Goal: Information Seeking & Learning: Understand process/instructions

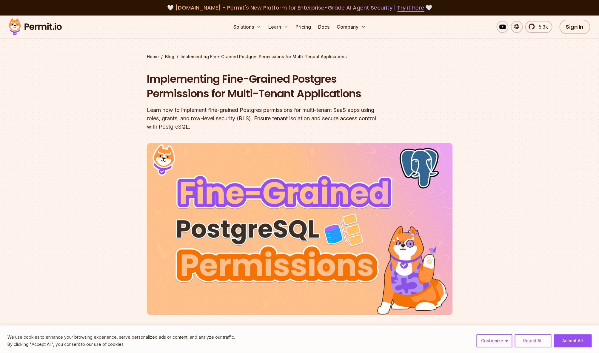
click at [102, 114] on section "Home / Blog / Implementing Fine-Grained Postgres Permissions for Multi-Tenant A…" at bounding box center [299, 189] width 599 height 346
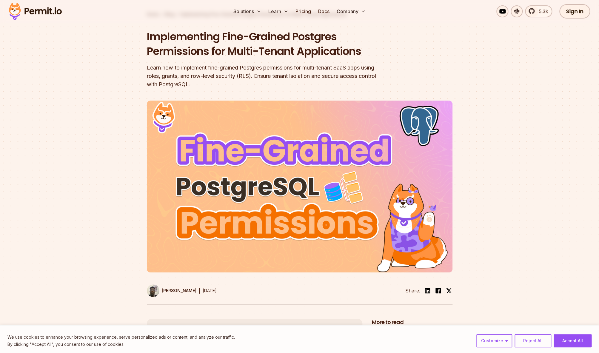
scroll to position [73, 0]
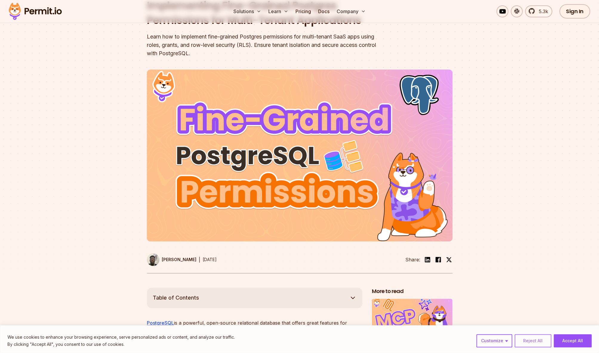
click at [521, 340] on button "Reject All" at bounding box center [533, 340] width 37 height 13
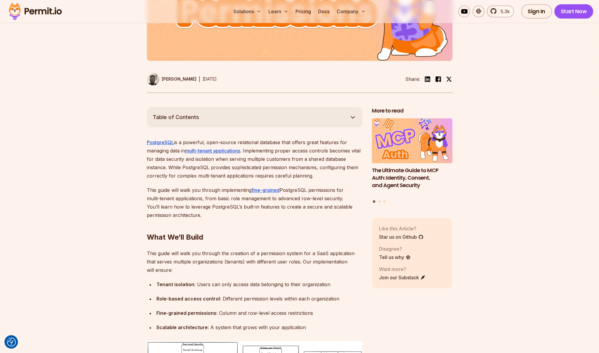
scroll to position [290, 0]
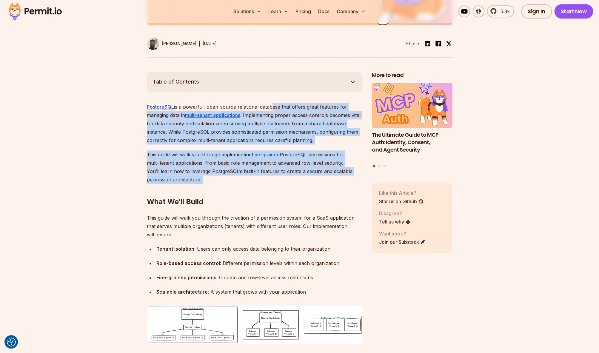
drag, startPoint x: 271, startPoint y: 108, endPoint x: 293, endPoint y: 182, distance: 77.4
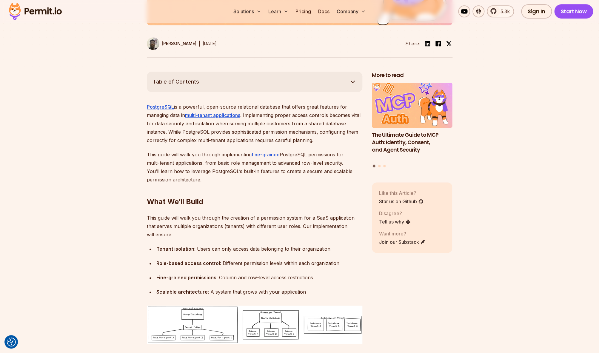
click at [293, 182] on h2 "What We’ll Build" at bounding box center [255, 189] width 216 height 33
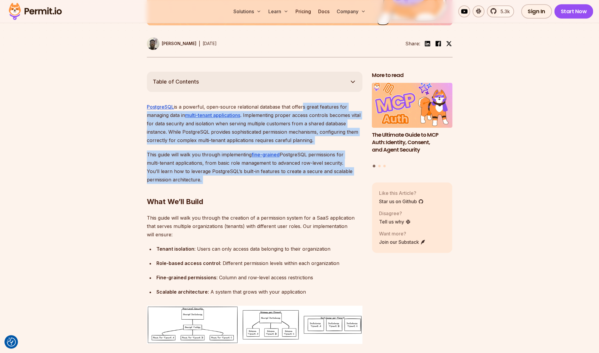
drag, startPoint x: 293, startPoint y: 182, endPoint x: 300, endPoint y: 110, distance: 72.9
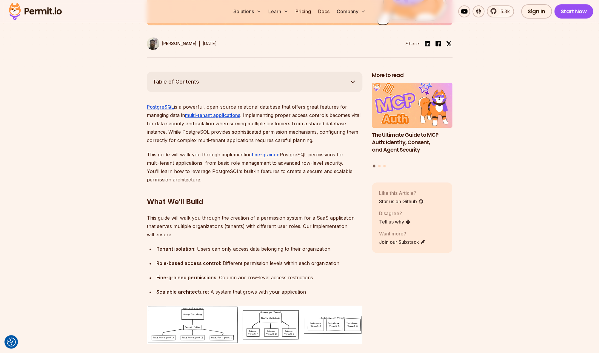
click at [300, 110] on p "PostgreSQL is a powerful, open-source relational database that offers great fea…" at bounding box center [255, 124] width 216 height 42
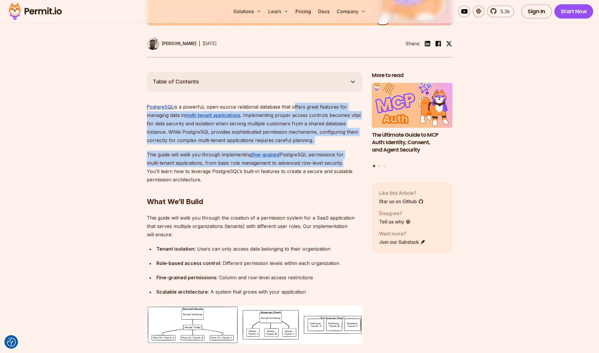
drag, startPoint x: 300, startPoint y: 110, endPoint x: 311, endPoint y: 166, distance: 57.3
click at [311, 166] on p "This guide will walk you through implementing fine-grained PostgreSQL permissio…" at bounding box center [255, 166] width 216 height 33
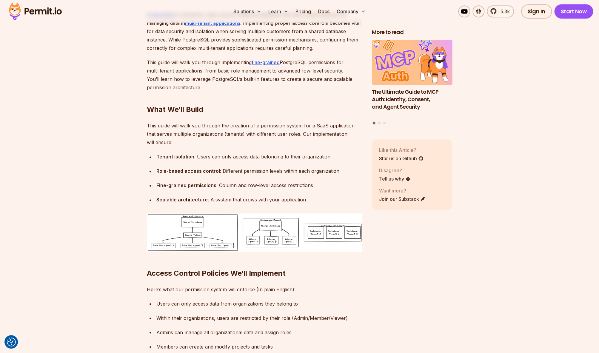
scroll to position [395, 0]
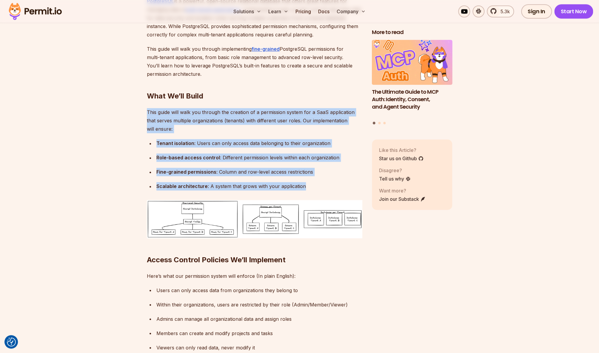
drag, startPoint x: 296, startPoint y: 98, endPoint x: 326, endPoint y: 188, distance: 95.4
click at [326, 188] on div "Scalable architecture : A system that grows with your application" at bounding box center [259, 186] width 206 height 8
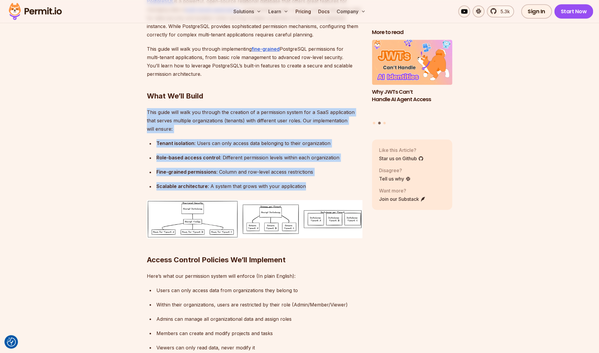
drag, startPoint x: 308, startPoint y: 97, endPoint x: 324, endPoint y: 185, distance: 89.2
click at [324, 185] on div "Scalable architecture : A system that grows with your application" at bounding box center [259, 186] width 206 height 8
drag, startPoint x: 324, startPoint y: 185, endPoint x: 303, endPoint y: 87, distance: 100.8
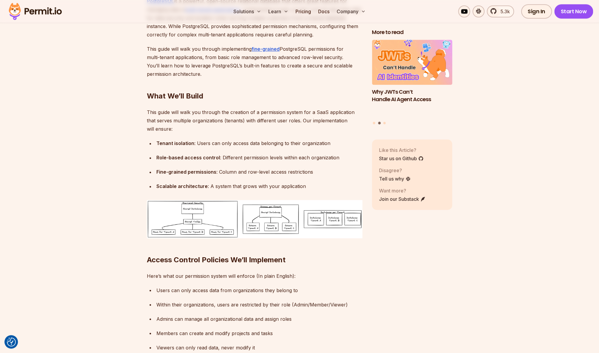
click at [303, 87] on h2 "What We’ll Build" at bounding box center [255, 83] width 216 height 33
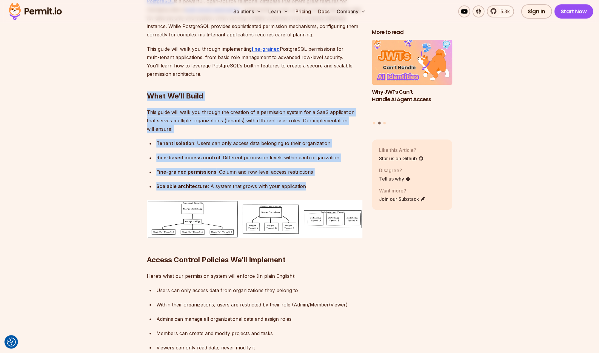
drag, startPoint x: 303, startPoint y: 87, endPoint x: 327, endPoint y: 186, distance: 102.4
click at [327, 186] on div "Scalable architecture : A system that grows with your application" at bounding box center [259, 186] width 206 height 8
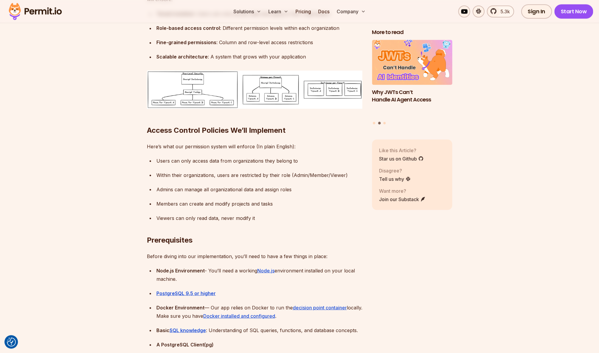
scroll to position [529, 0]
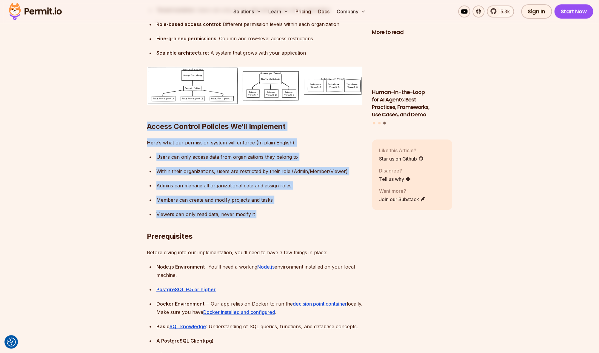
drag, startPoint x: 316, startPoint y: 116, endPoint x: 318, endPoint y: 225, distance: 109.3
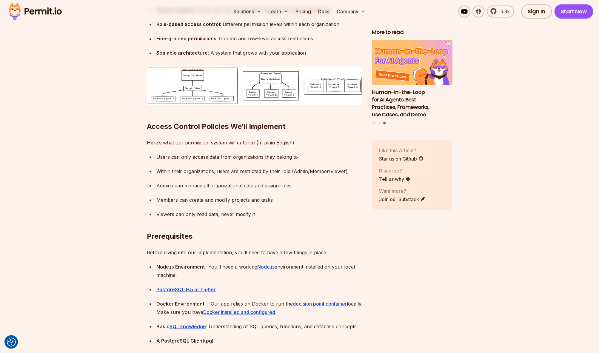
click at [318, 225] on h2 "Prerequisites" at bounding box center [255, 223] width 216 height 33
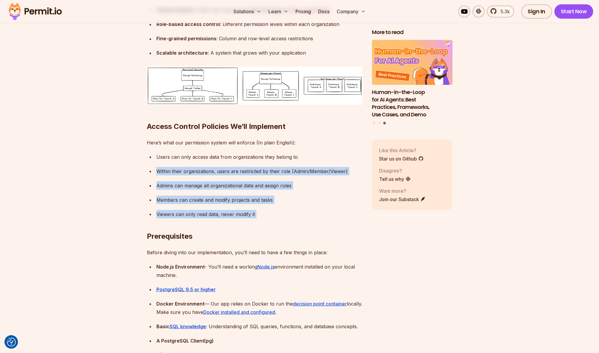
drag, startPoint x: 318, startPoint y: 225, endPoint x: 317, endPoint y: 148, distance: 76.4
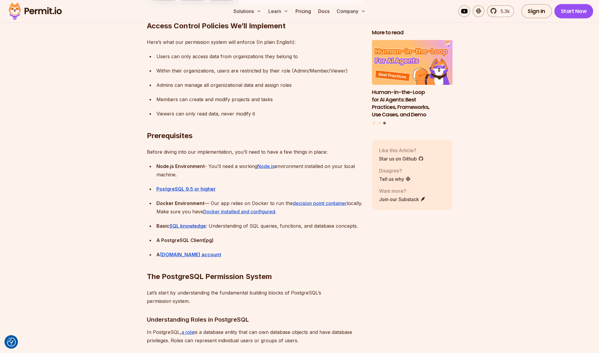
scroll to position [631, 0]
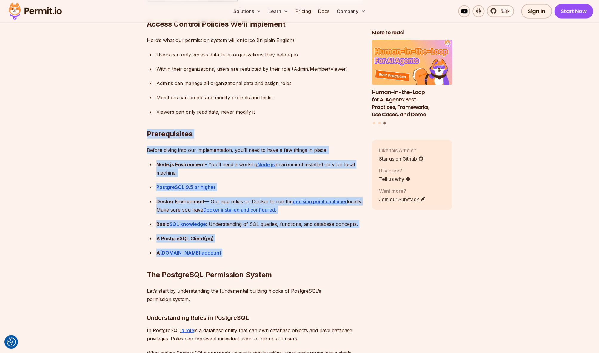
drag, startPoint x: 319, startPoint y: 125, endPoint x: 338, endPoint y: 264, distance: 140.4
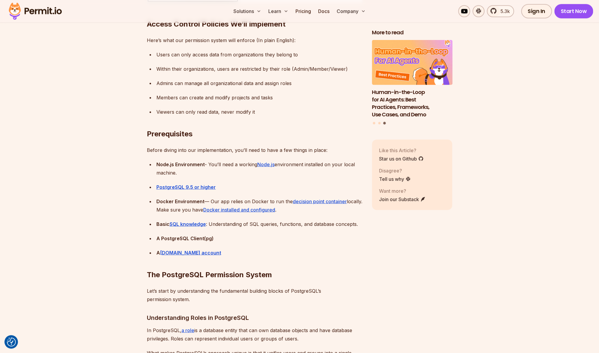
click at [338, 264] on h2 "The PostgreSQL Permission System" at bounding box center [255, 262] width 216 height 33
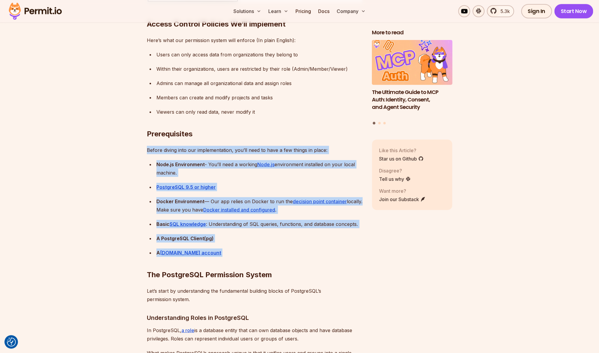
drag, startPoint x: 336, startPoint y: 258, endPoint x: 320, endPoint y: 132, distance: 127.5
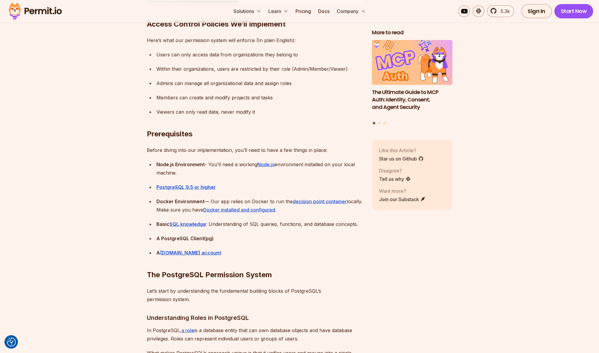
click at [320, 132] on h2 "Prerequisites" at bounding box center [255, 121] width 216 height 33
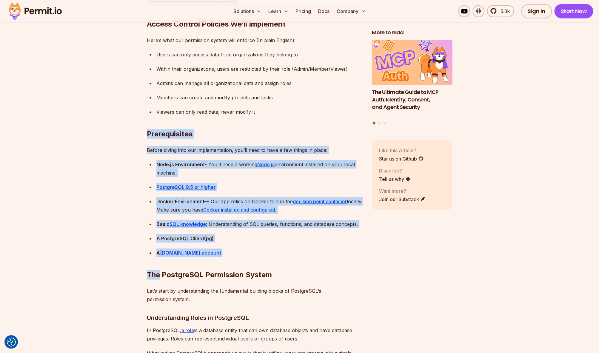
drag, startPoint x: 320, startPoint y: 132, endPoint x: 328, endPoint y: 251, distance: 119.4
click at [328, 251] on h2 "The PostgreSQL Permission System" at bounding box center [255, 262] width 216 height 33
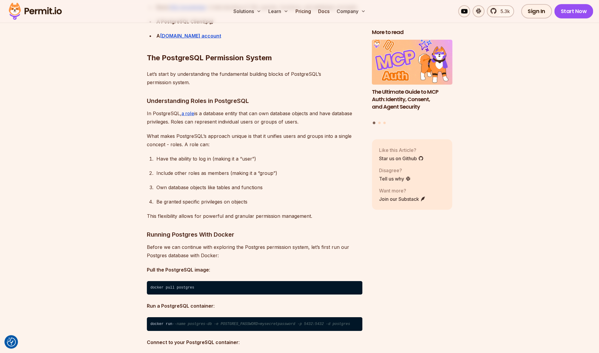
scroll to position [848, 0]
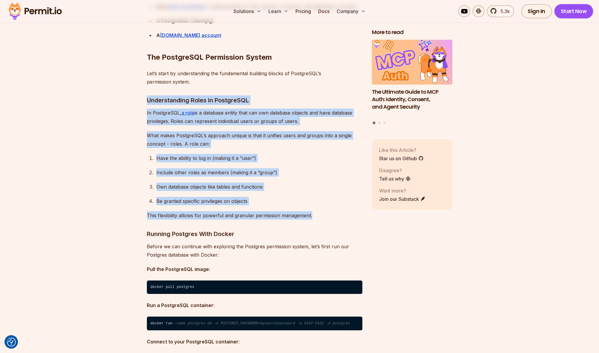
drag, startPoint x: 286, startPoint y: 78, endPoint x: 319, endPoint y: 217, distance: 143.3
click at [319, 217] on p "This flexibility allows for powerful and granular permission management." at bounding box center [255, 215] width 216 height 8
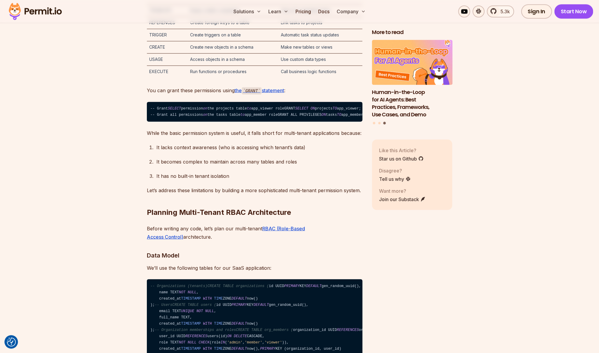
scroll to position [1754, 0]
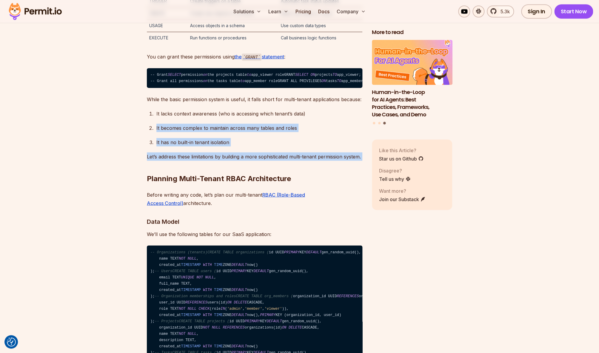
drag, startPoint x: 322, startPoint y: 203, endPoint x: 335, endPoint y: 147, distance: 57.7
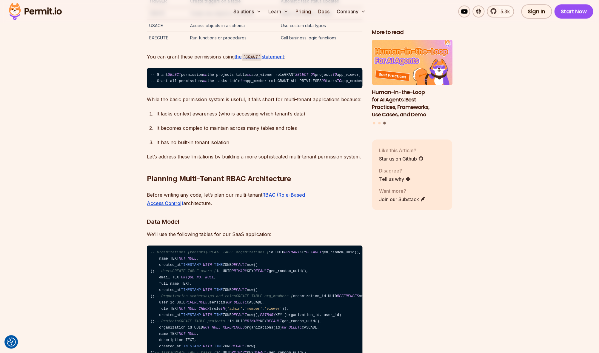
click at [335, 118] on div "It lacks context awareness (who is accessing which tenant’s data)" at bounding box center [259, 113] width 206 height 8
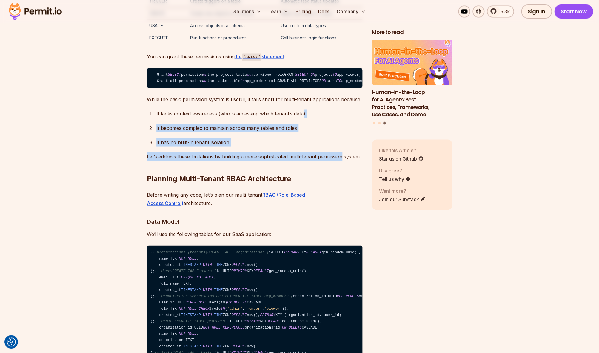
drag, startPoint x: 335, startPoint y: 147, endPoint x: 336, endPoint y: 183, distance: 36.4
click at [336, 161] on p "Let’s address these limitations by building a more sophisticated multi-tenant p…" at bounding box center [255, 156] width 216 height 8
drag, startPoint x: 331, startPoint y: 196, endPoint x: 331, endPoint y: 121, distance: 74.0
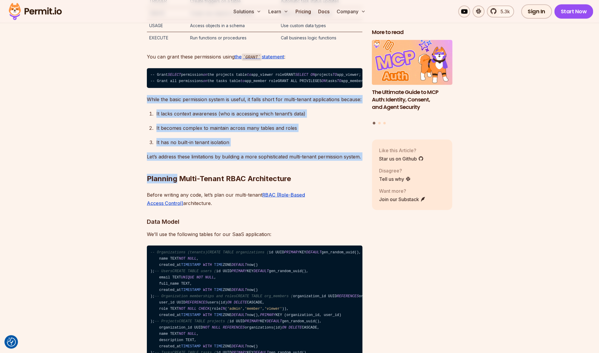
drag, startPoint x: 331, startPoint y: 121, endPoint x: 339, endPoint y: 194, distance: 73.0
click at [339, 183] on h2 "Planning Multi-Tenant RBAC Architecture" at bounding box center [255, 166] width 216 height 33
drag, startPoint x: 339, startPoint y: 194, endPoint x: 301, endPoint y: 124, distance: 79.9
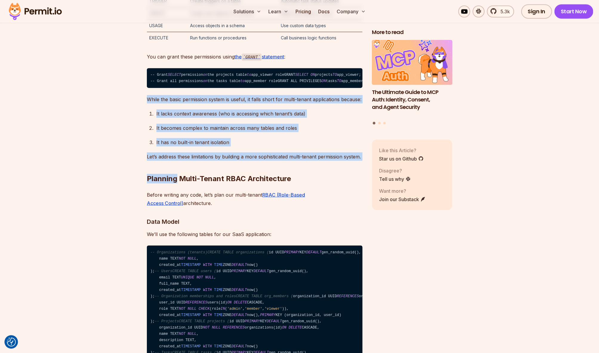
drag, startPoint x: 301, startPoint y: 124, endPoint x: 318, endPoint y: 210, distance: 87.8
click at [318, 183] on h2 "Planning Multi-Tenant RBAC Architecture" at bounding box center [255, 166] width 216 height 33
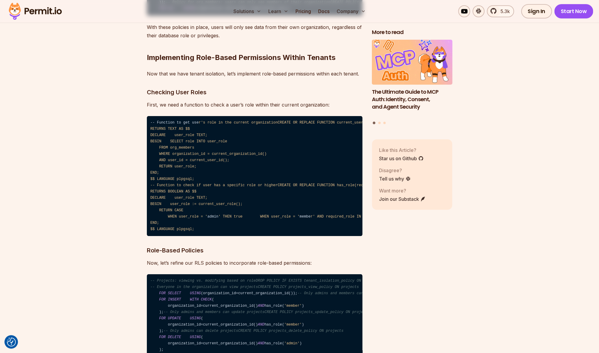
scroll to position [3346, 0]
